Goal: Check status: Check status

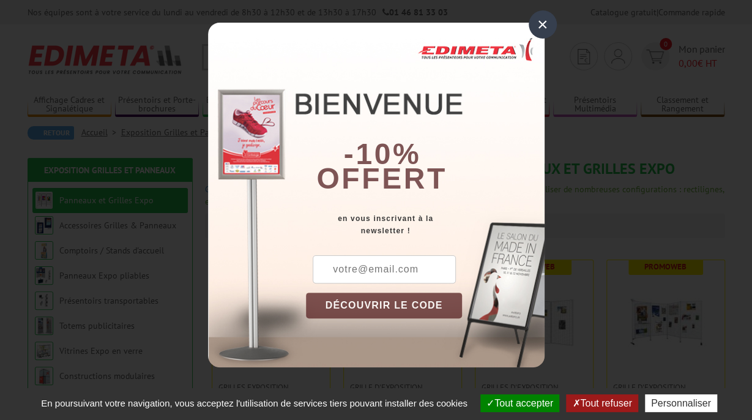
click at [545, 23] on div "×" at bounding box center [543, 24] width 28 height 28
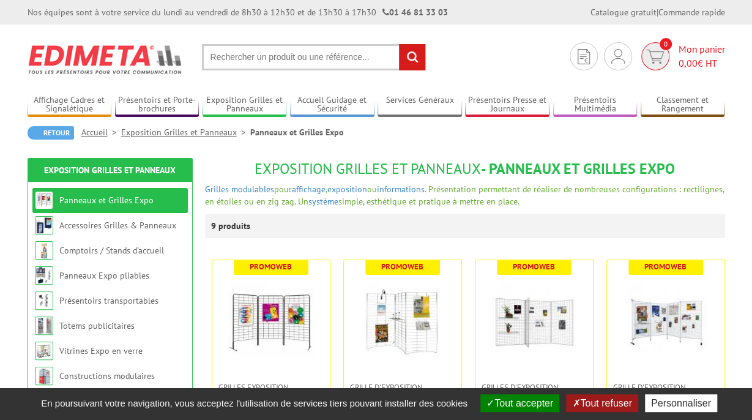
click at [702, 51] on span "Mon panier 0,00 € HT" at bounding box center [701, 56] width 46 height 28
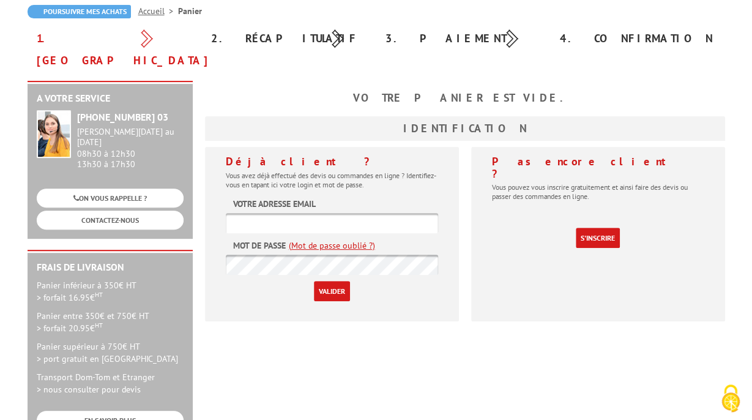
scroll to position [122, 0]
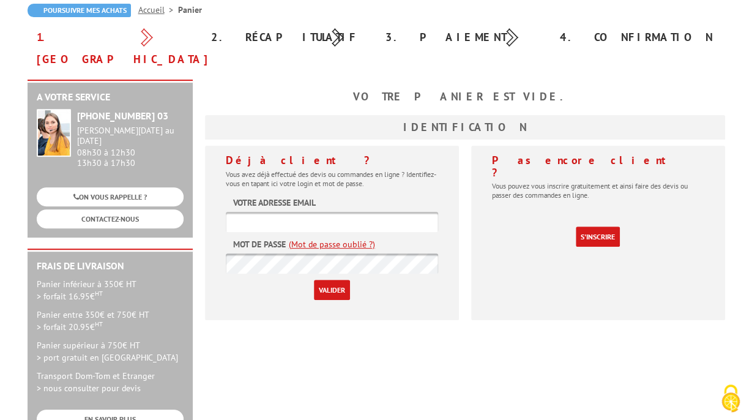
type input "foyer.brenais@gmail.com"
click at [325, 280] on input "Valider" at bounding box center [332, 290] width 36 height 20
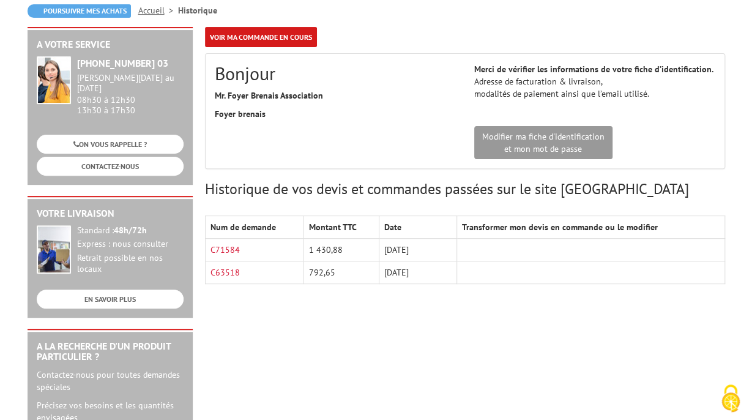
scroll to position [122, 0]
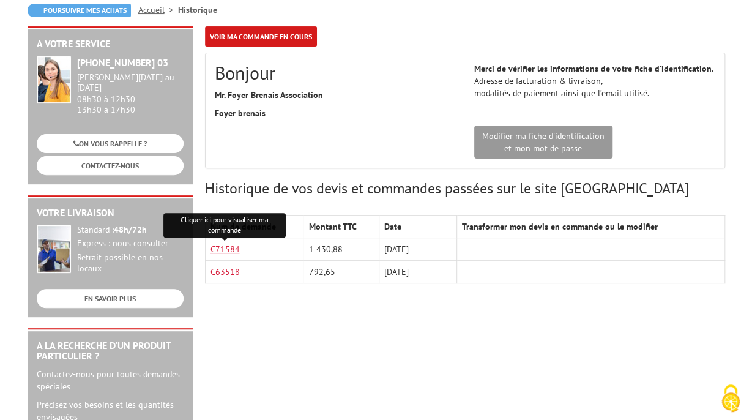
click at [231, 245] on link "C71584" at bounding box center [224, 248] width 29 height 11
click at [228, 270] on link "C63518" at bounding box center [224, 271] width 29 height 11
click at [307, 305] on div "A votre service +33 (0)1 46 81 33 03 Du Lundi au Vendredi 08h30 à 12h30 13h30 à…" at bounding box center [376, 352] width 710 height 652
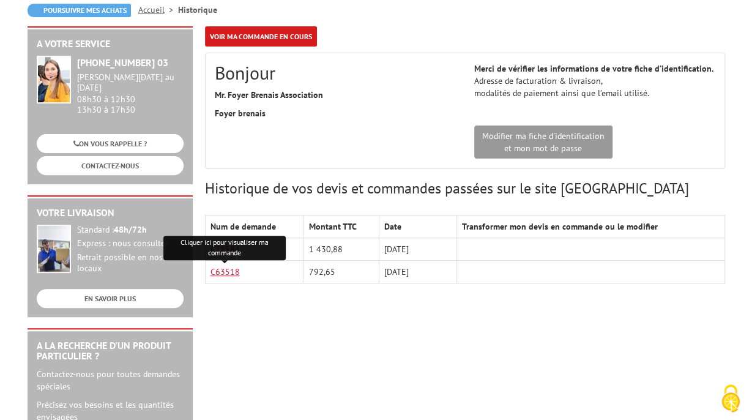
click at [233, 270] on link "C63518" at bounding box center [224, 271] width 29 height 11
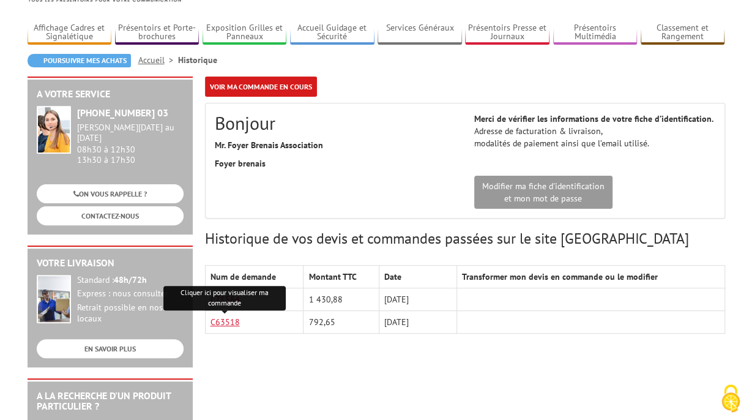
scroll to position [0, 0]
